Goal: Task Accomplishment & Management: Complete application form

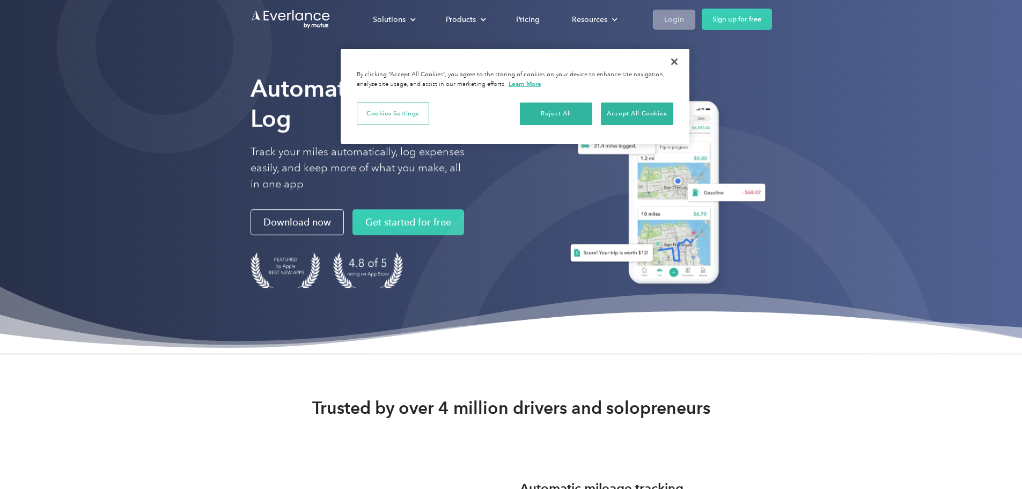
click at [696, 25] on link "Login" at bounding box center [674, 20] width 42 height 20
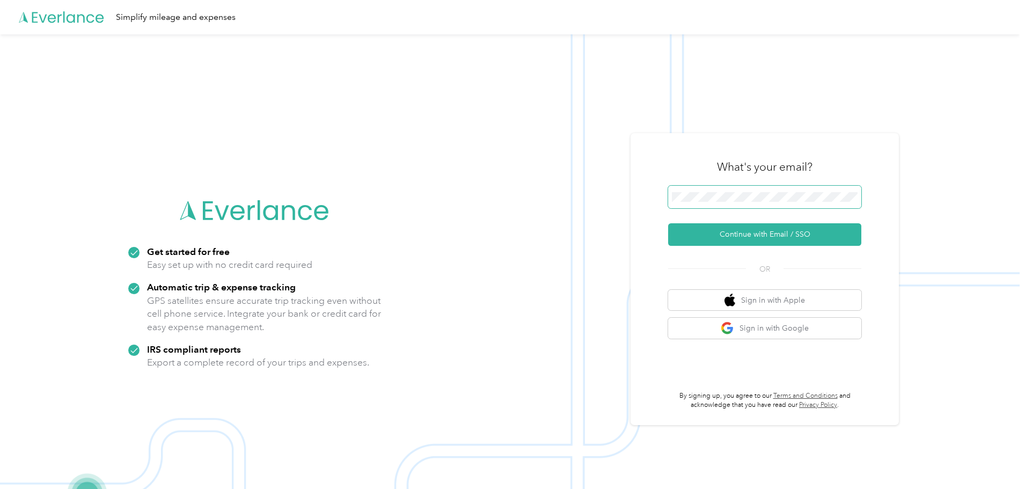
click at [766, 188] on span at bounding box center [764, 197] width 193 height 23
click at [780, 205] on span at bounding box center [764, 197] width 193 height 23
click at [572, 188] on div "Get started for free Easy set up with no credit card required Automatic trip & …" at bounding box center [510, 278] width 1020 height 489
click at [743, 239] on button "Continue with Email / SSO" at bounding box center [764, 234] width 193 height 23
